Goal: Navigation & Orientation: Go to known website

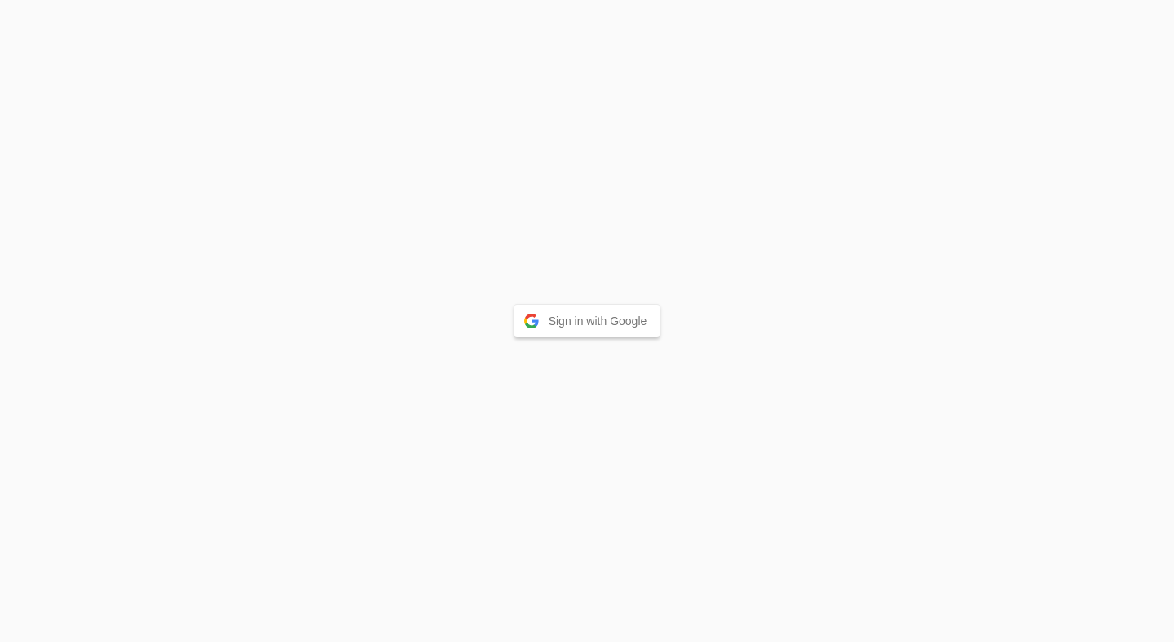
drag, startPoint x: 0, startPoint y: 0, endPoint x: 564, endPoint y: 334, distance: 655.5
click at [564, 334] on button "Sign in with Google" at bounding box center [587, 321] width 146 height 33
